Goal: Transaction & Acquisition: Purchase product/service

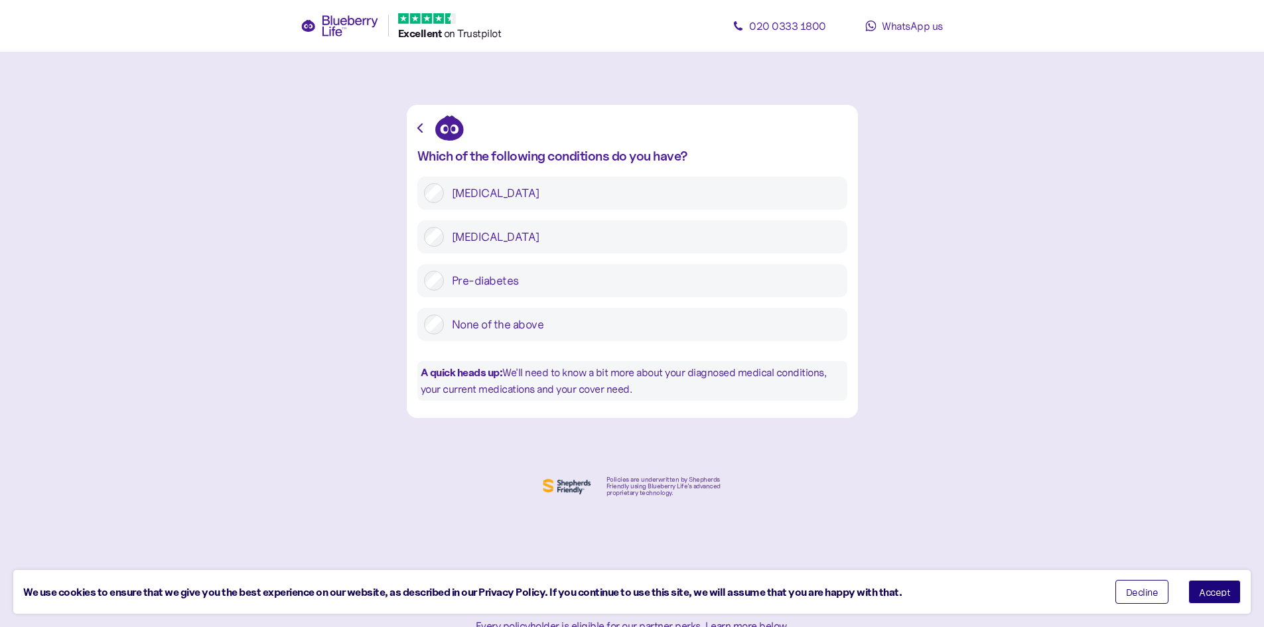
click at [449, 326] on label "None of the above" at bounding box center [642, 325] width 397 height 20
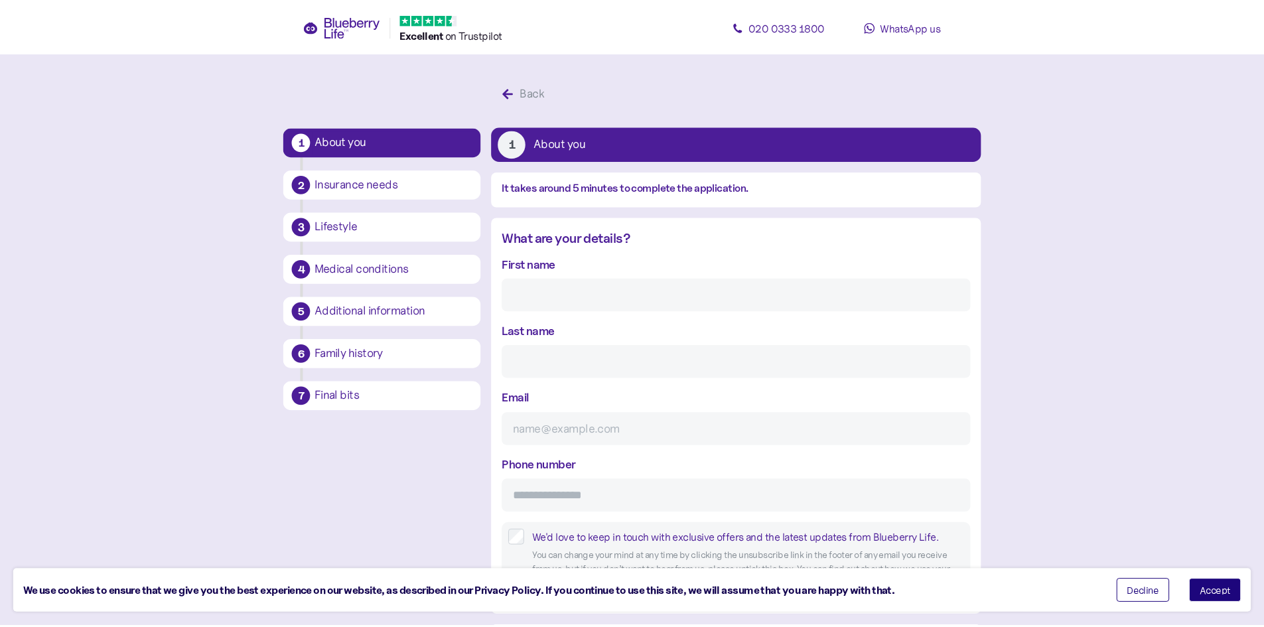
scroll to position [25, 0]
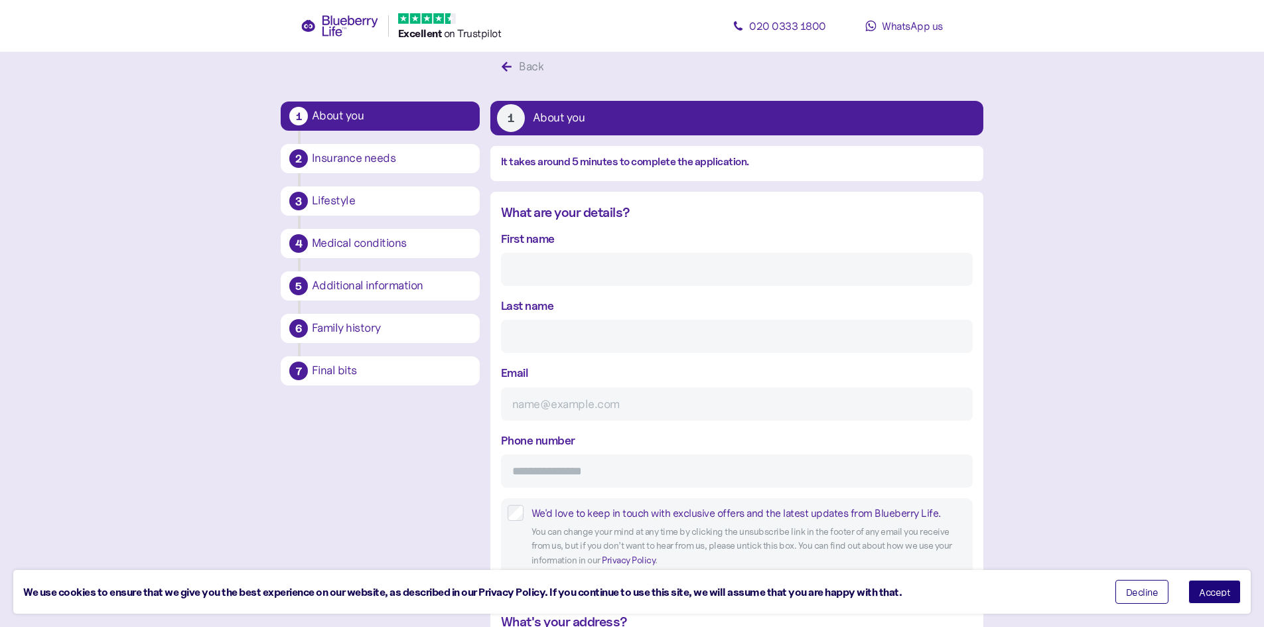
click at [688, 273] on input "First name" at bounding box center [737, 269] width 472 height 33
type input "[PERSON_NAME]"
type input "stevecward1981"
